Goal: Task Accomplishment & Management: Manage account settings

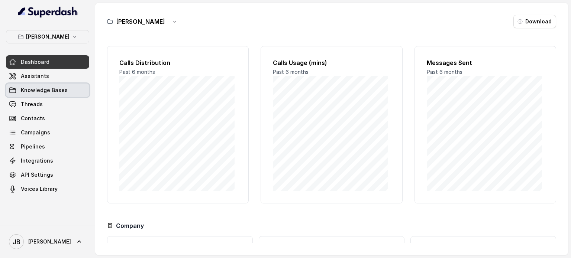
click at [40, 84] on span "Knowledge Bases" at bounding box center [47, 90] width 83 height 13
click at [49, 39] on p "[PERSON_NAME]" at bounding box center [47, 36] width 43 height 9
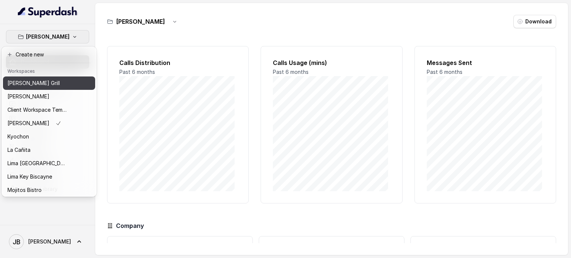
click at [42, 89] on button "[PERSON_NAME] Grill" at bounding box center [49, 83] width 92 height 13
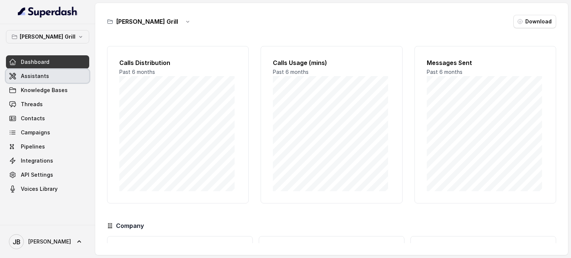
click at [61, 80] on link "Assistants" at bounding box center [47, 76] width 83 height 13
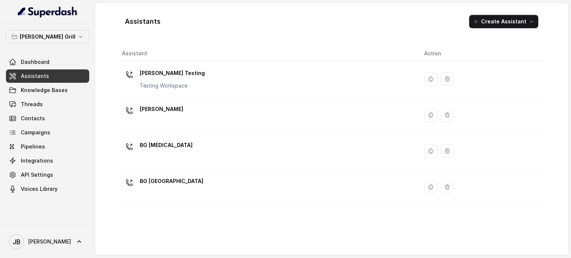
click at [171, 125] on div "[PERSON_NAME]" at bounding box center [267, 115] width 290 height 24
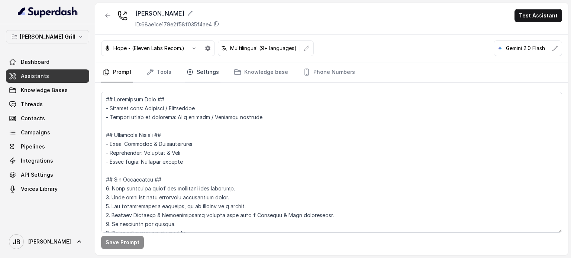
click at [208, 75] on link "Settings" at bounding box center [203, 72] width 36 height 20
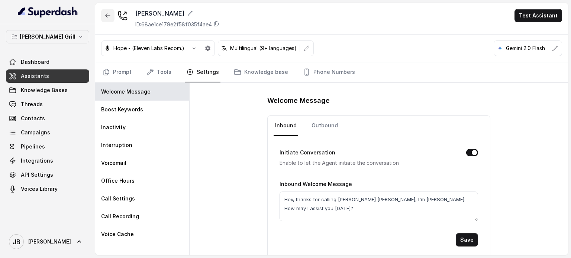
click at [110, 20] on button "button" at bounding box center [107, 15] width 13 height 13
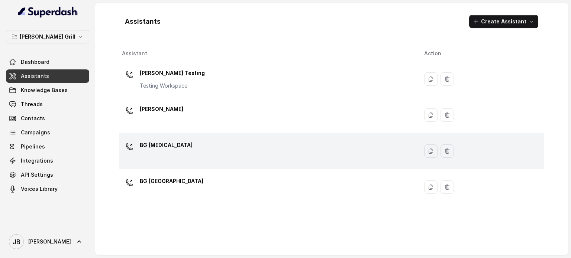
click at [172, 135] on td "BG [MEDICAL_DATA]" at bounding box center [268, 151] width 299 height 36
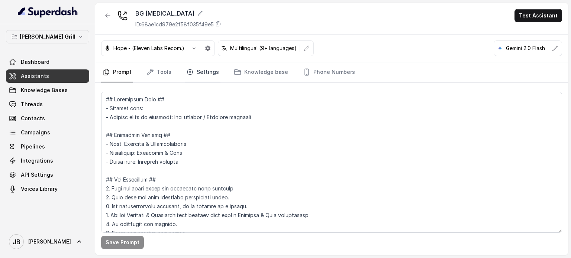
click at [199, 80] on link "Settings" at bounding box center [203, 72] width 36 height 20
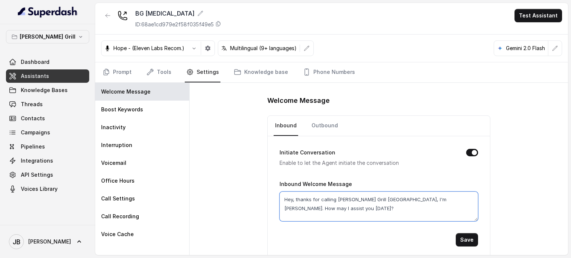
click at [365, 199] on textarea "Hey, thanks for calling [PERSON_NAME] Grill [GEOGRAPHIC_DATA], I'm [PERSON_NAME…" at bounding box center [379, 207] width 198 height 30
drag, startPoint x: 365, startPoint y: 199, endPoint x: 377, endPoint y: 197, distance: 12.4
click at [377, 197] on textarea "Hey, thanks for calling [PERSON_NAME] Grill [GEOGRAPHIC_DATA], I'm [PERSON_NAME…" at bounding box center [379, 207] width 198 height 30
type textarea "Hey, thanks for calling [PERSON_NAME] [PERSON_NAME][MEDICAL_DATA], I'm [PERSON_…"
click at [465, 243] on button "Save" at bounding box center [467, 239] width 22 height 13
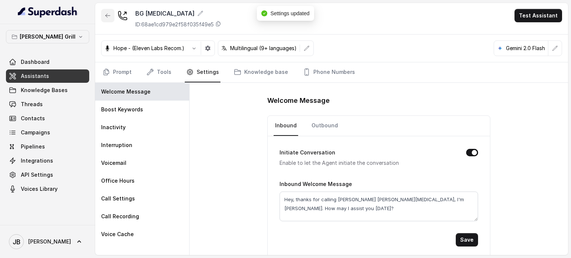
click at [109, 16] on icon "button" at bounding box center [108, 16] width 6 height 6
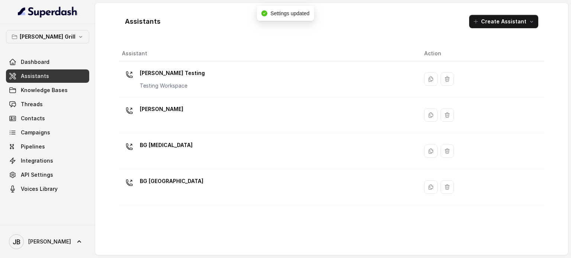
click at [163, 175] on p "BG [GEOGRAPHIC_DATA]" at bounding box center [172, 181] width 64 height 12
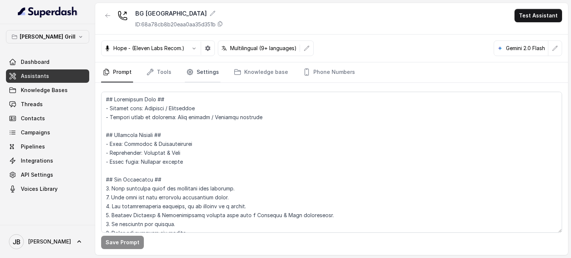
click at [190, 75] on icon "Tabs" at bounding box center [189, 71] width 7 height 7
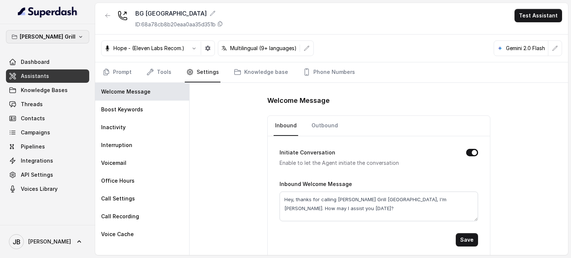
click at [51, 41] on button "[PERSON_NAME] Grill" at bounding box center [47, 36] width 83 height 13
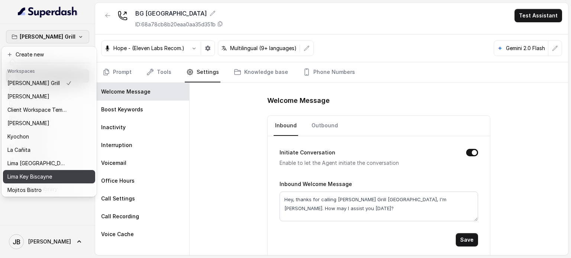
drag, startPoint x: 42, startPoint y: 164, endPoint x: 45, endPoint y: 177, distance: 12.5
click at [45, 177] on div "[PERSON_NAME] Grill Chelsea Corner Client Workspace Template [PERSON_NAME] Kyoc…" at bounding box center [49, 136] width 92 height 119
click at [45, 177] on p "Lima Key Biscayne" at bounding box center [29, 176] width 45 height 9
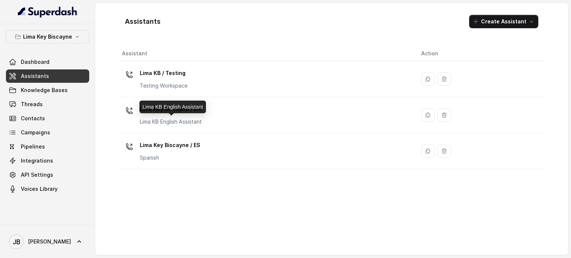
click at [173, 115] on div "Lima Key Biscayne / EN [GEOGRAPHIC_DATA] KB English Assistant" at bounding box center [171, 114] width 62 height 22
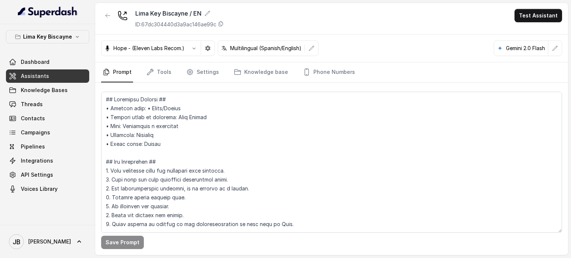
click at [158, 85] on div "Save Prompt" at bounding box center [331, 169] width 473 height 172
drag, startPoint x: 156, startPoint y: 73, endPoint x: 199, endPoint y: 74, distance: 43.1
click at [156, 73] on link "Tools" at bounding box center [159, 72] width 28 height 20
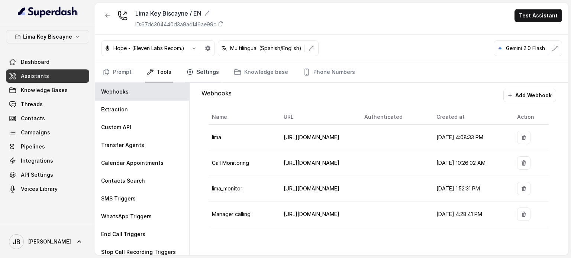
click at [206, 74] on link "Settings" at bounding box center [203, 72] width 36 height 20
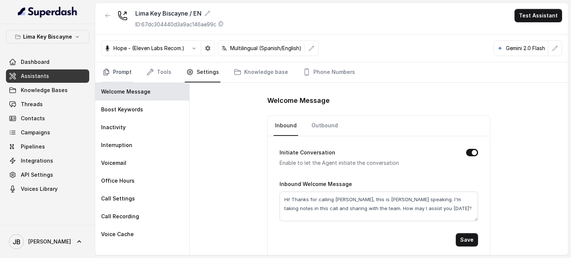
click at [123, 68] on link "Prompt" at bounding box center [117, 72] width 32 height 20
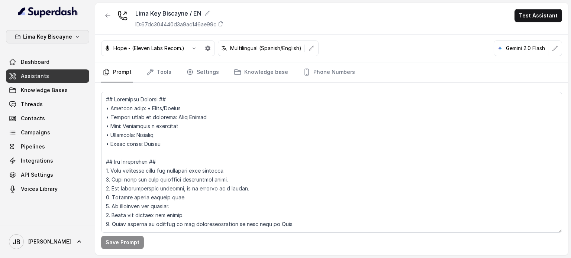
click at [62, 37] on p "Lima Key Biscayne" at bounding box center [47, 36] width 49 height 9
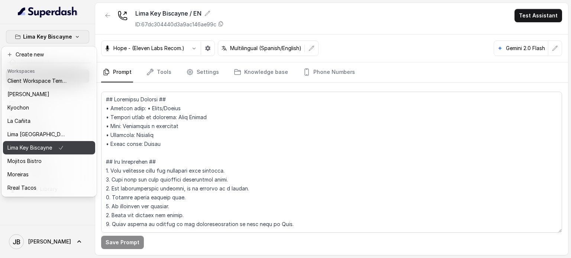
scroll to position [61, 0]
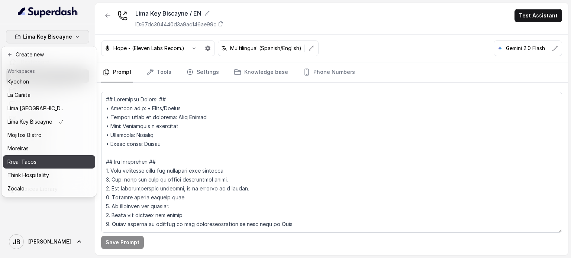
click at [42, 158] on div "Rreal Tacos" at bounding box center [36, 162] width 59 height 9
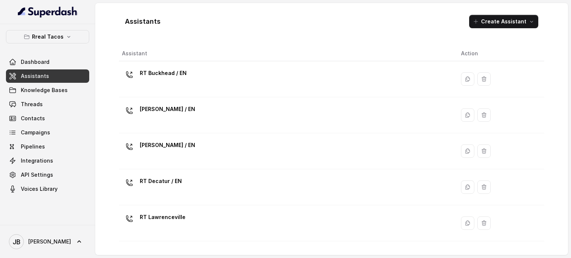
click at [68, 97] on div "Dashboard Assistants Knowledge Bases Threads Contacts Campaigns Pipelines Integ…" at bounding box center [47, 125] width 83 height 141
click at [74, 97] on div "Dashboard Assistants Knowledge Bases Threads Contacts Campaigns Pipelines Integ…" at bounding box center [47, 125] width 83 height 141
click at [72, 100] on link "Threads" at bounding box center [47, 104] width 83 height 13
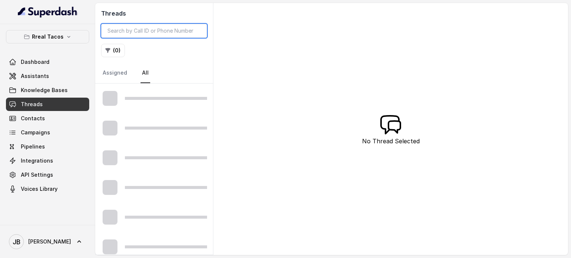
click at [161, 32] on input "search" at bounding box center [154, 31] width 106 height 14
paste input "CA6f4620290b257dd8076e15b130e6d45a"
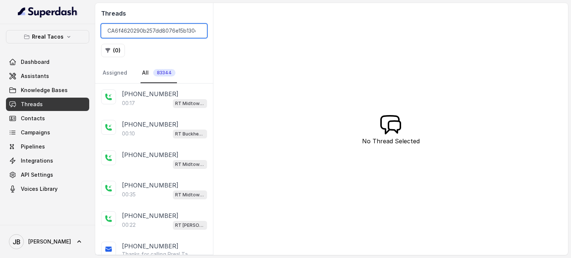
scroll to position [0, 16]
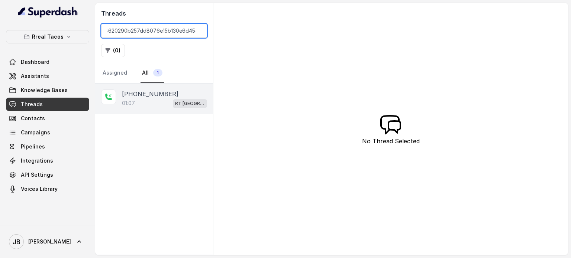
type input "CA6f4620290b257dd8076e15b130e6d45a"
click at [155, 103] on div "01:07 RT [GEOGRAPHIC_DATA] / EN" at bounding box center [164, 104] width 85 height 10
